Goal: Use online tool/utility: Utilize a website feature to perform a specific function

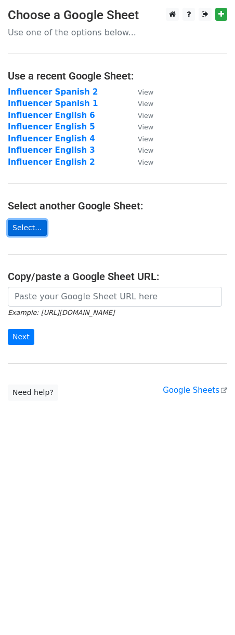
click at [33, 227] on link "Select..." at bounding box center [27, 228] width 39 height 16
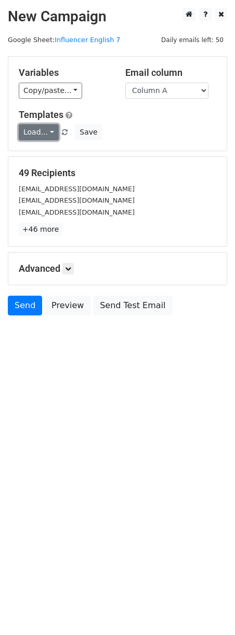
click at [39, 135] on link "Load..." at bounding box center [39, 132] width 40 height 16
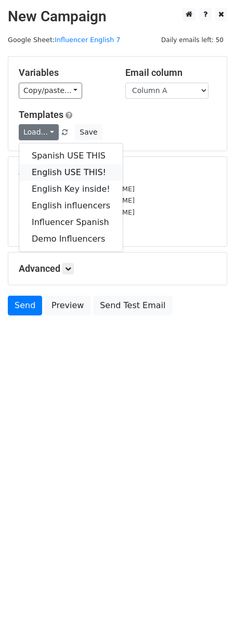
click at [68, 174] on link "English USE THIS!" at bounding box center [70, 172] width 103 height 17
